Goal: Check status: Check status

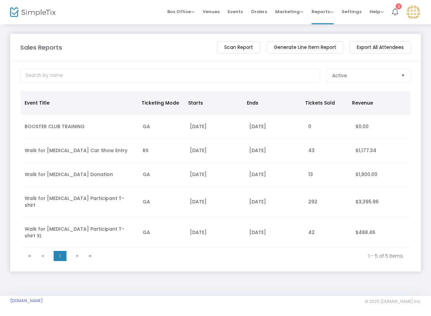
click at [394, 13] on icon at bounding box center [395, 11] width 6 height 7
